Goal: Information Seeking & Learning: Learn about a topic

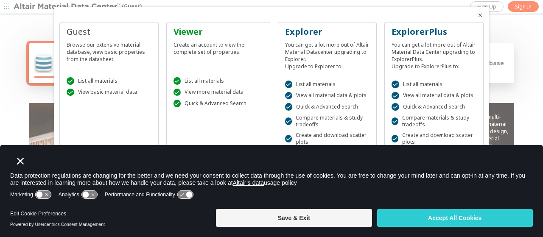
click at [477, 16] on icon "Close" at bounding box center [480, 15] width 7 height 7
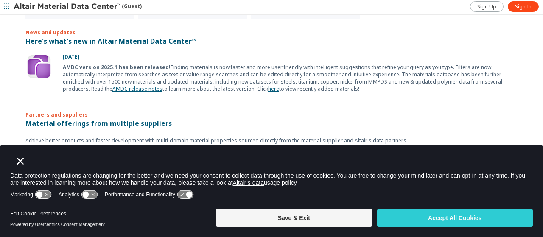
scroll to position [556, 0]
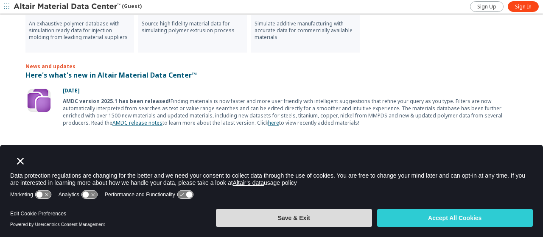
click at [332, 219] on button "Save & Exit" at bounding box center [294, 218] width 156 height 18
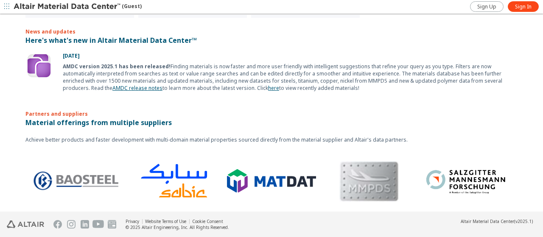
scroll to position [521, 0]
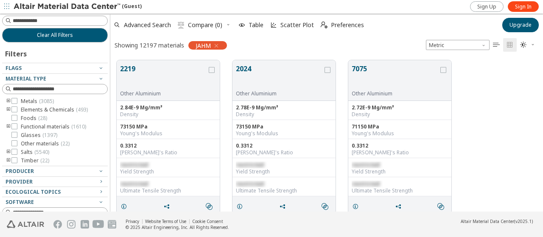
scroll to position [152, 426]
click at [36, 174] on div at bounding box center [52, 174] width 101 height 4
click at [60, 170] on div "Producer" at bounding box center [52, 171] width 92 height 7
click at [81, 174] on div "Producer" at bounding box center [52, 171] width 92 height 7
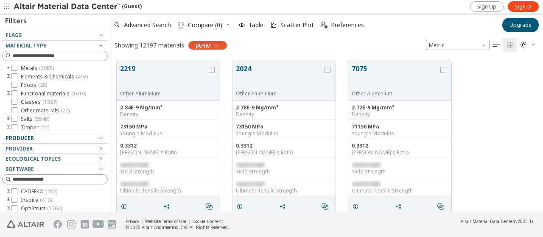
scroll to position [85, 0]
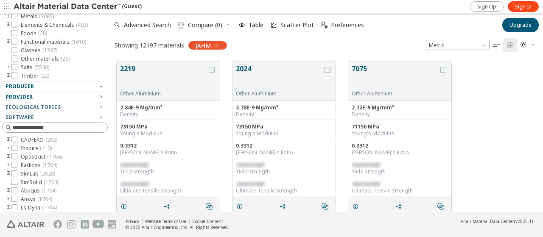
click at [32, 100] on span "Provider" at bounding box center [55, 97] width 99 height 10
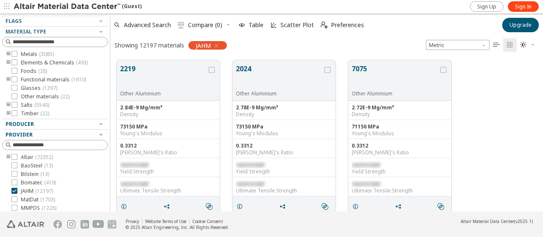
scroll to position [16, 0]
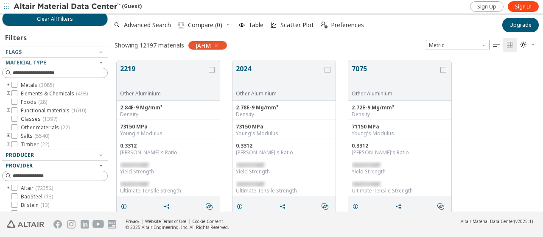
click at [30, 155] on span "Producer" at bounding box center [20, 155] width 28 height 7
click at [53, 154] on div "Producer" at bounding box center [52, 155] width 92 height 7
click at [60, 154] on div "Producer" at bounding box center [52, 155] width 92 height 7
click at [61, 155] on div "Producer" at bounding box center [52, 155] width 92 height 7
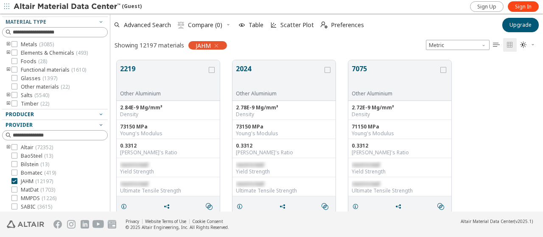
scroll to position [101, 0]
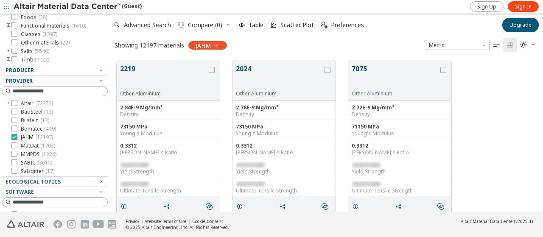
click at [17, 136] on icon at bounding box center [14, 137] width 6 height 6
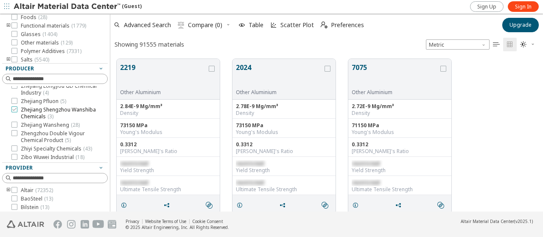
scroll to position [7232, 0]
drag, startPoint x: 89, startPoint y: 157, endPoint x: 39, endPoint y: 120, distance: 62.8
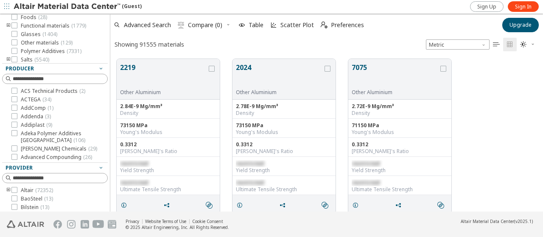
scroll to position [42, 0]
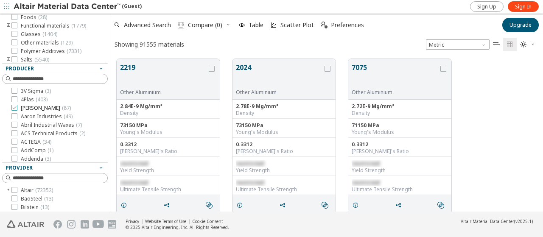
drag, startPoint x: 20, startPoint y: 107, endPoint x: 51, endPoint y: 108, distance: 31.4
click at [45, 108] on label "[PERSON_NAME] ( 87 )" at bounding box center [40, 108] width 59 height 7
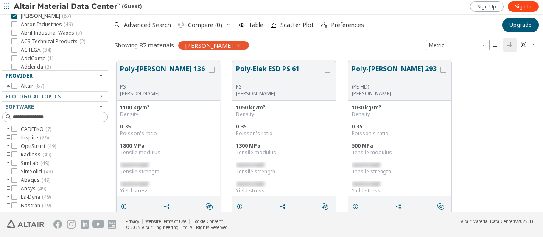
scroll to position [118, 0]
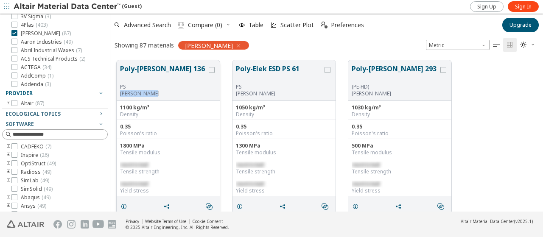
drag, startPoint x: 153, startPoint y: 93, endPoint x: 120, endPoint y: 94, distance: 33.1
click at [120, 94] on div "Poly-[PERSON_NAME] 136 [PERSON_NAME]" at bounding box center [168, 80] width 103 height 41
copy p "[PERSON_NAME]"
